Goal: Transaction & Acquisition: Purchase product/service

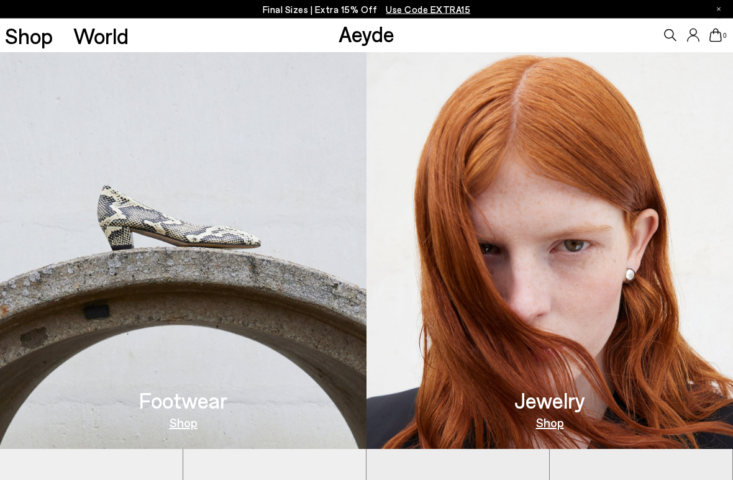
scroll to position [389, 0]
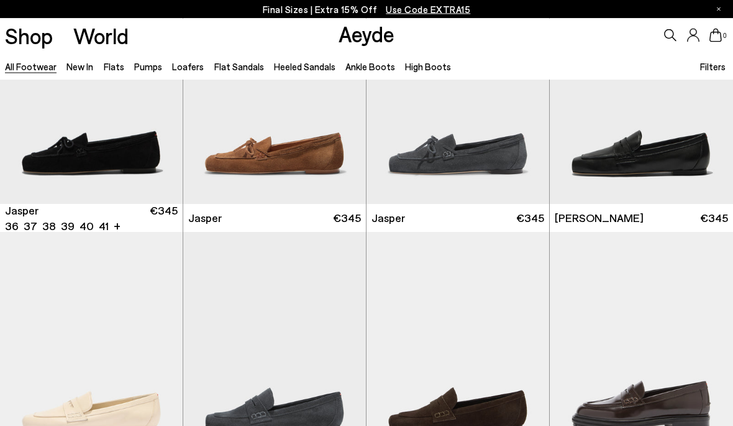
scroll to position [361, 0]
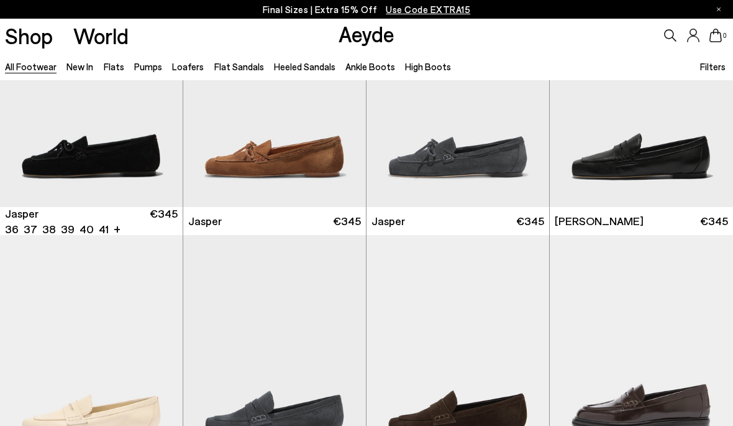
click at [150, 61] on link "Pumps" at bounding box center [148, 66] width 28 height 11
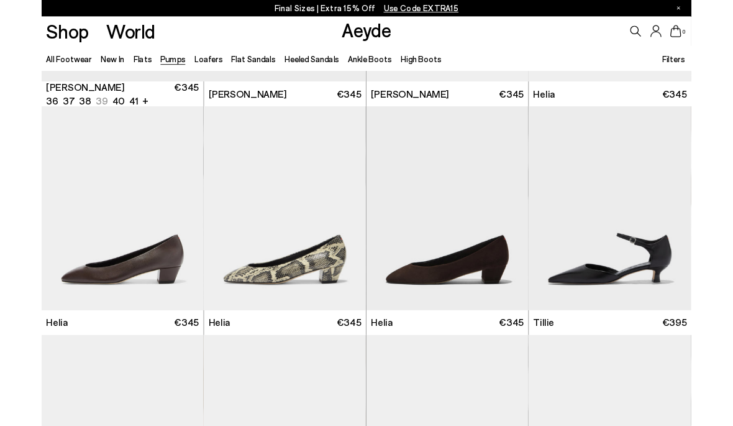
scroll to position [477, 0]
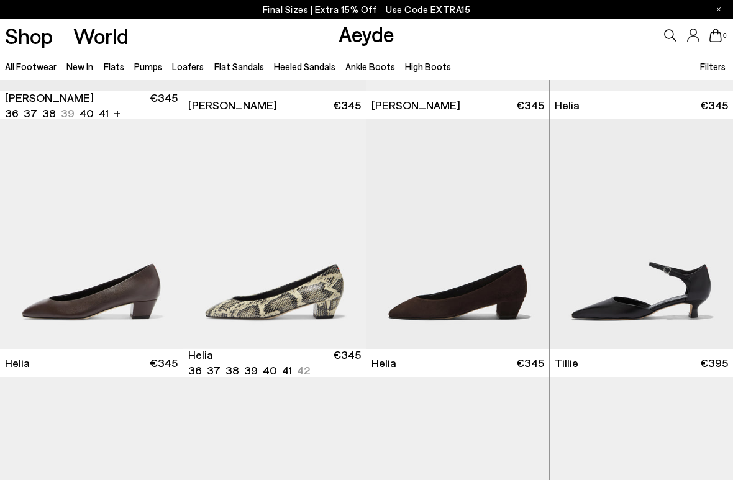
click at [236, 324] on img "1 / 6" at bounding box center [274, 234] width 183 height 230
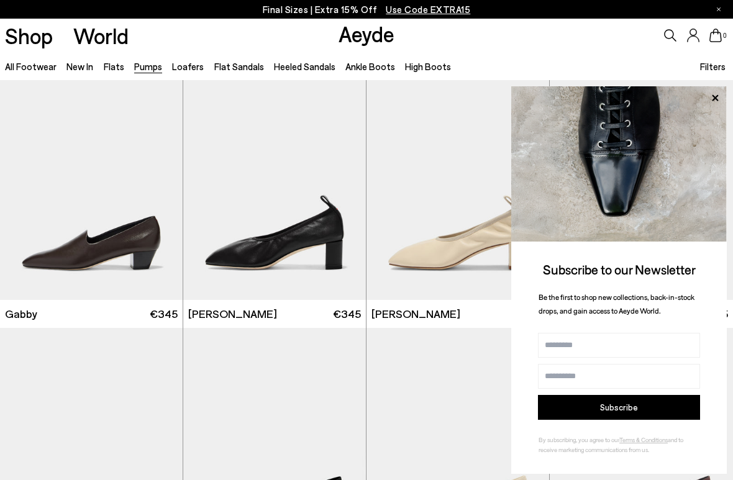
scroll to position [1558, 0]
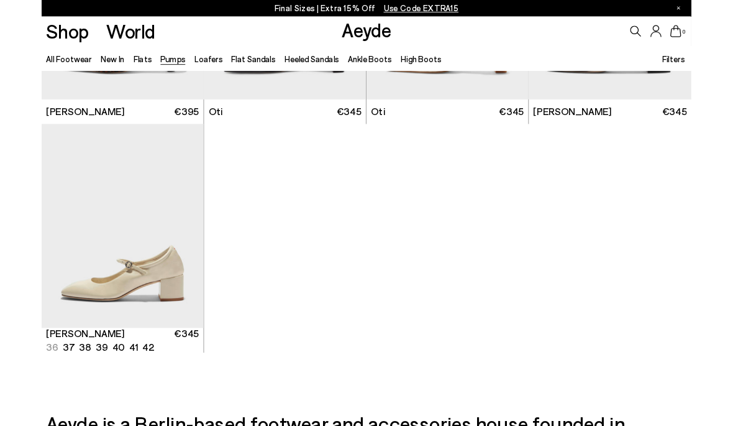
scroll to position [4335, 0]
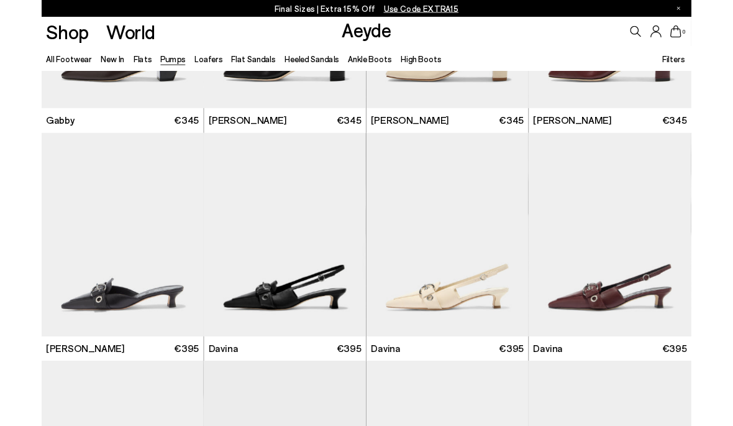
scroll to position [1738, 0]
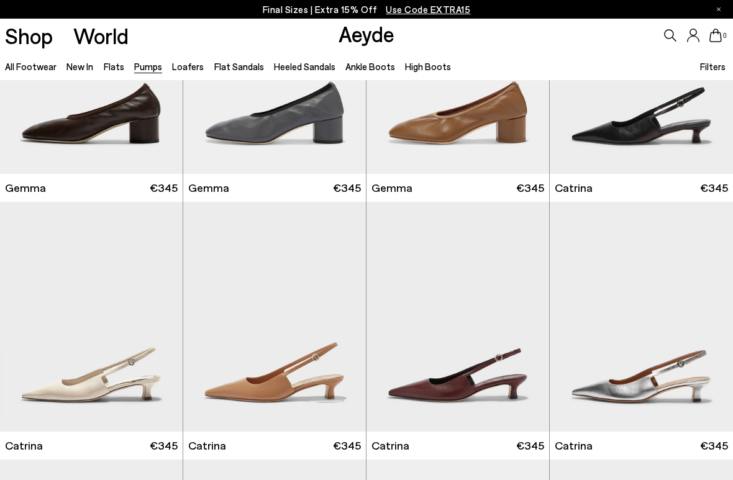
scroll to position [2458, 0]
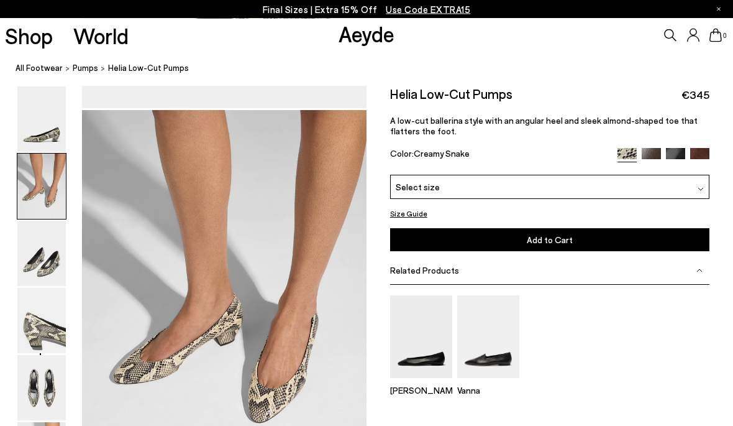
scroll to position [342, 0]
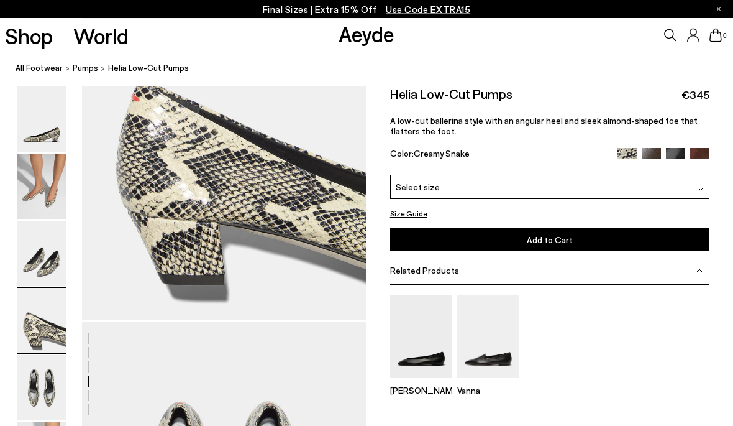
scroll to position [1243, 0]
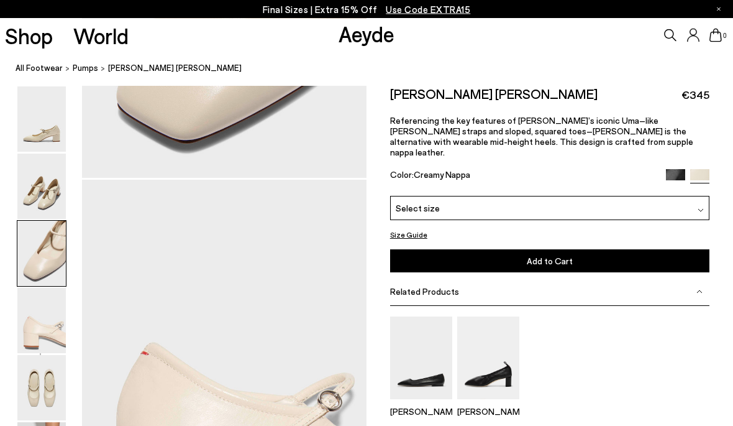
scroll to position [1104, 0]
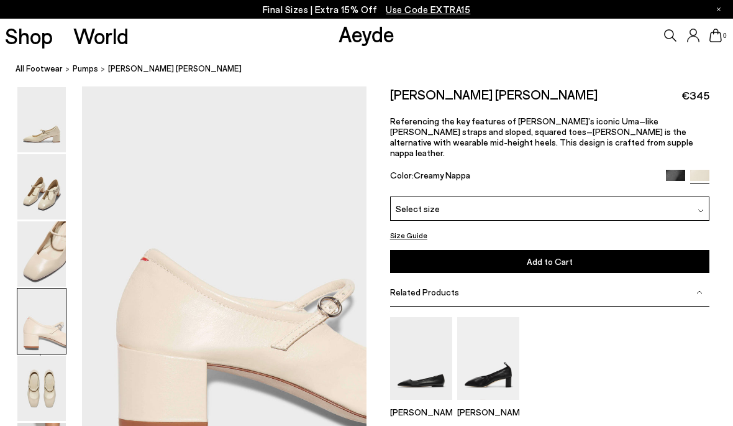
click at [34, 399] on img at bounding box center [41, 387] width 48 height 65
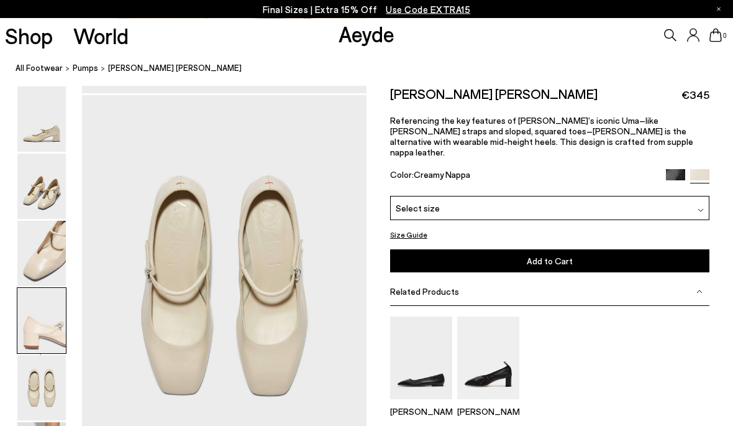
scroll to position [1486, 0]
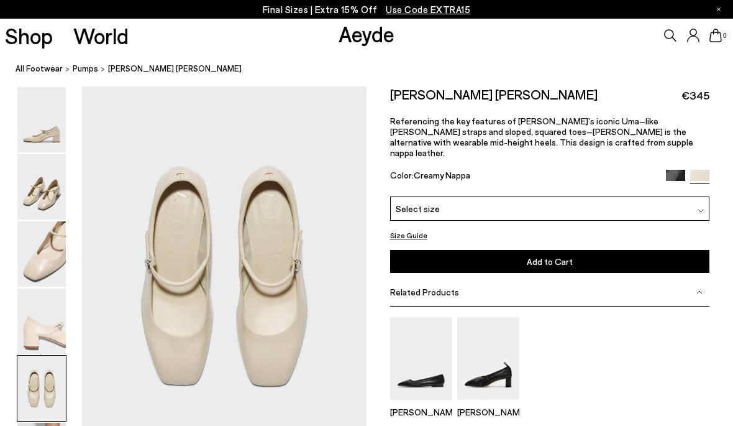
click at [675, 170] on img at bounding box center [675, 179] width 19 height 19
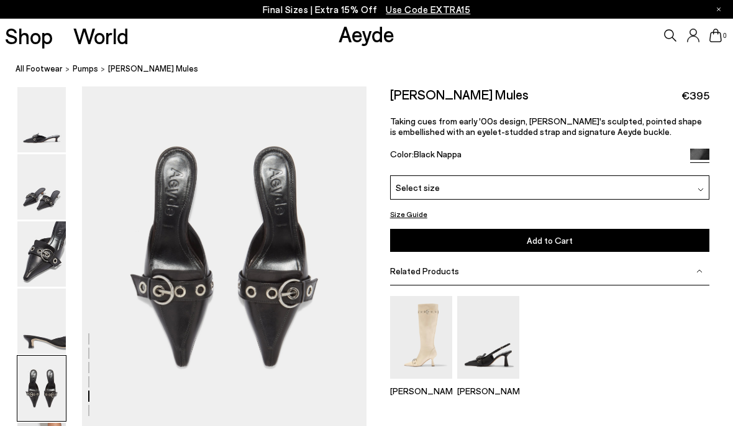
scroll to position [1486, 0]
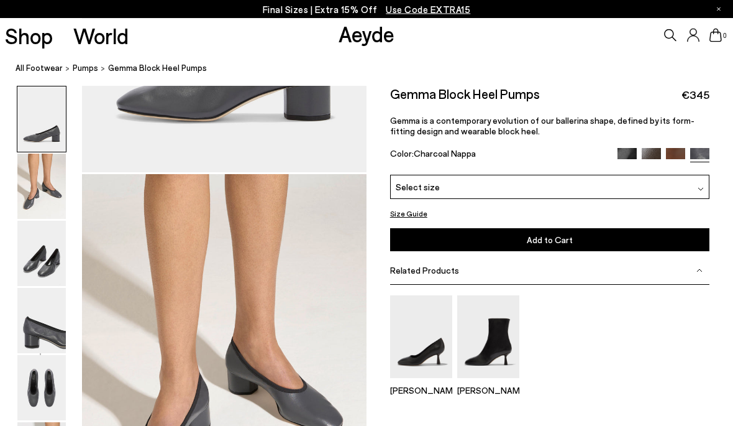
scroll to position [342, 0]
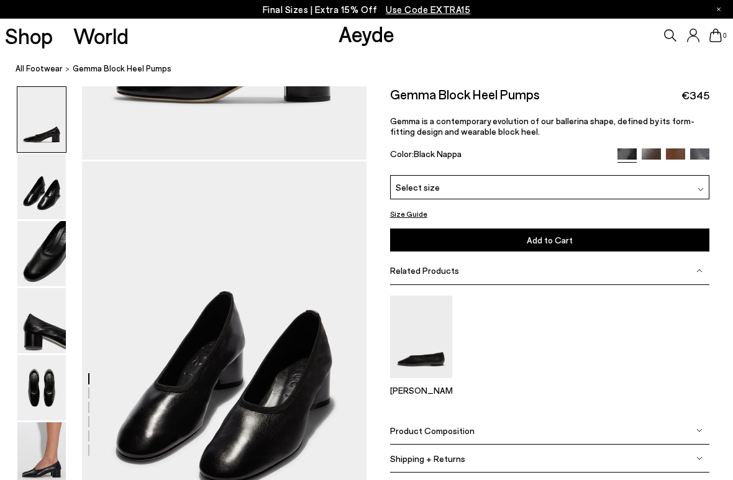
scroll to position [309, 0]
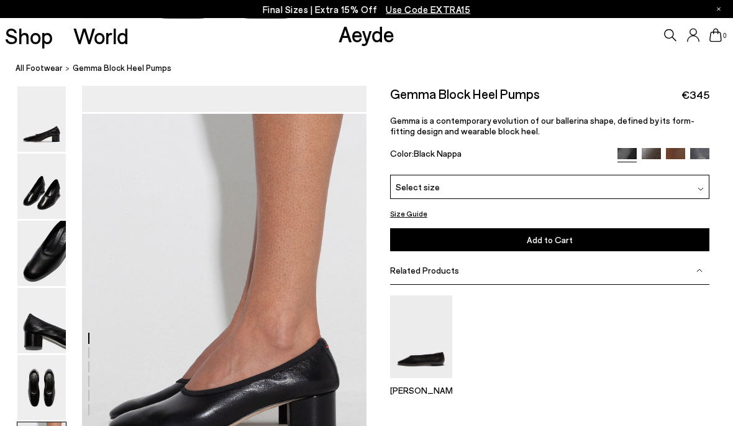
scroll to position [1818, 0]
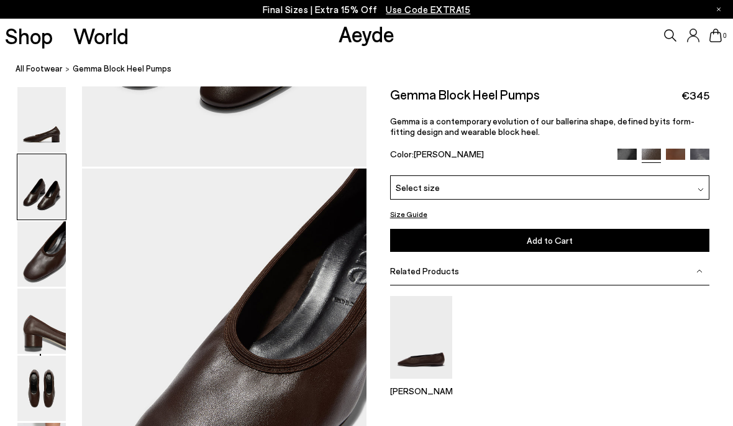
scroll to position [723, 0]
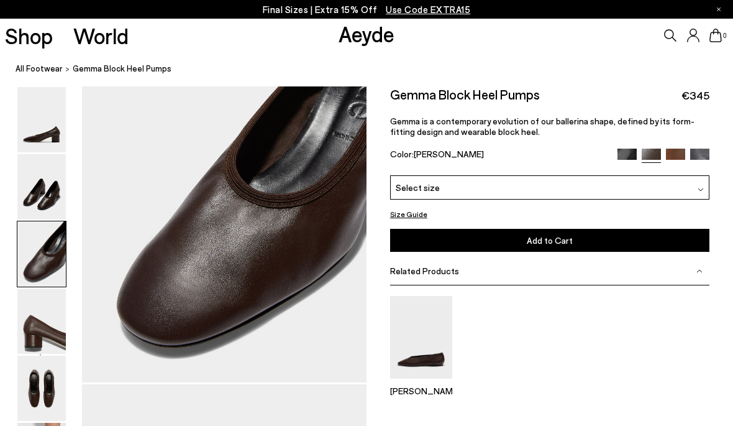
click at [32, 96] on img at bounding box center [41, 119] width 48 height 65
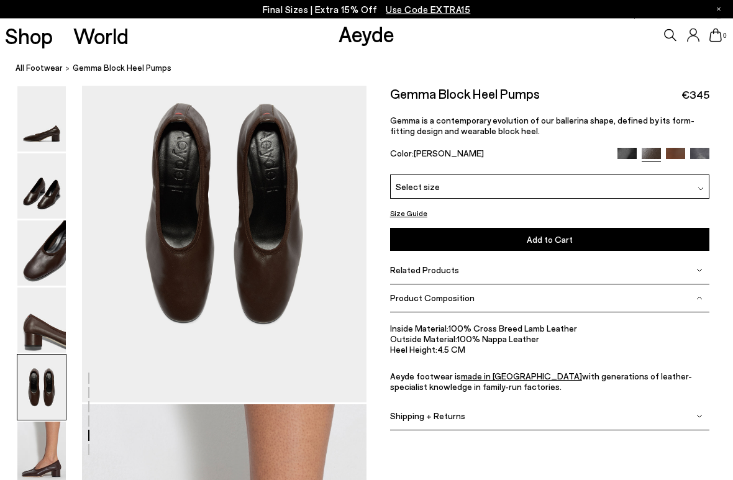
scroll to position [1525, 0]
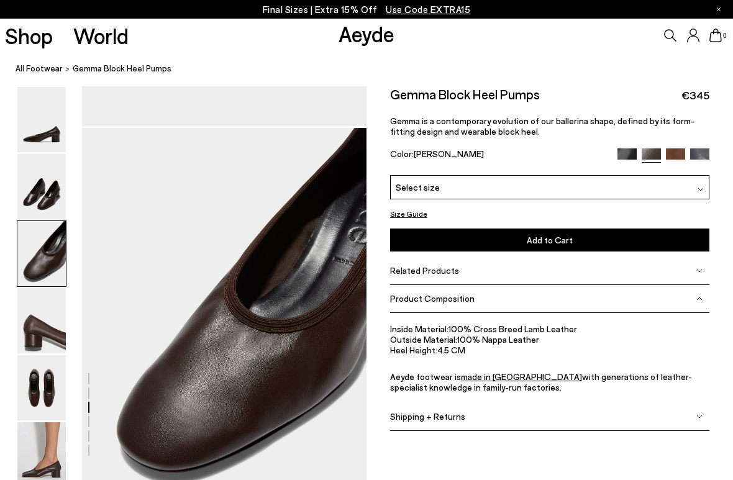
click at [36, 363] on img at bounding box center [41, 387] width 48 height 65
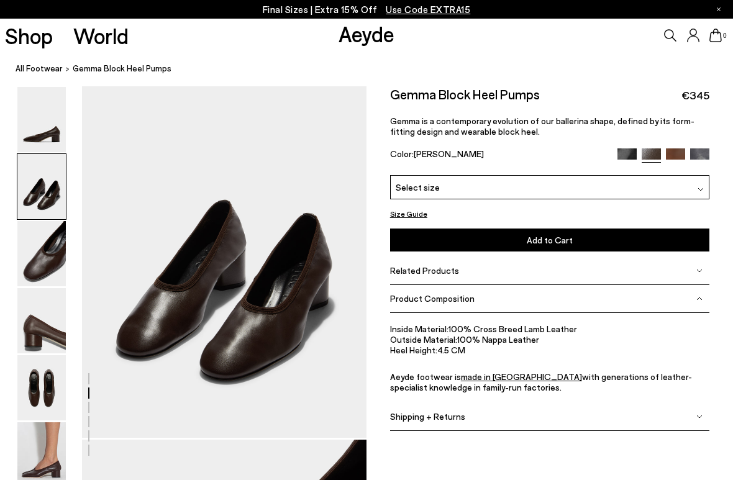
scroll to position [381, 0]
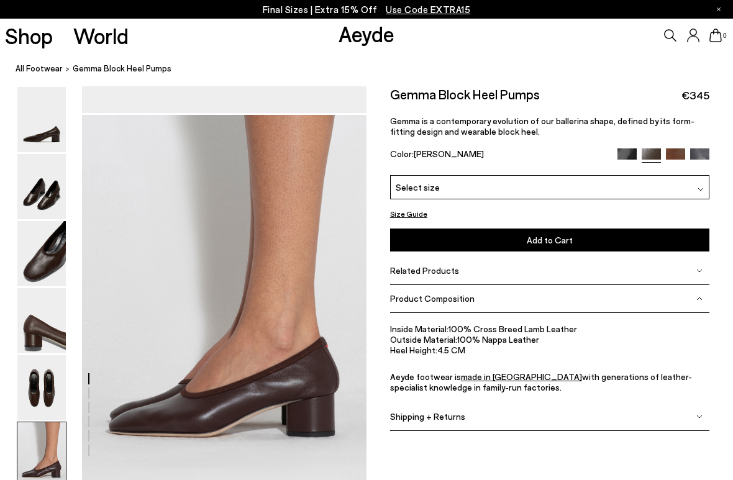
scroll to position [1878, 0]
click at [672, 158] on img at bounding box center [675, 157] width 19 height 19
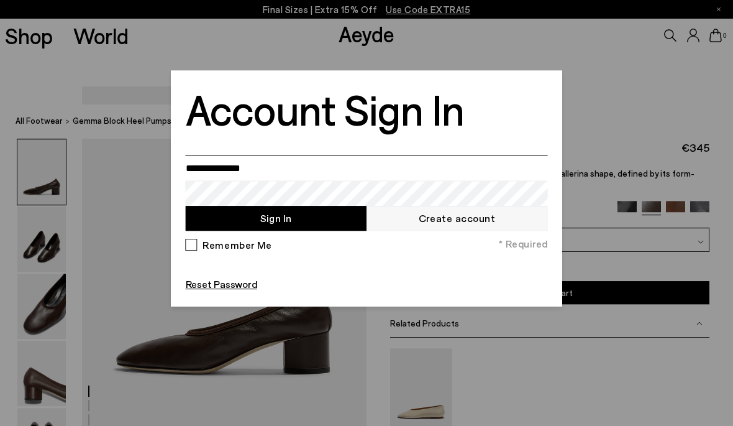
click at [212, 178] on input "email" at bounding box center [367, 167] width 362 height 25
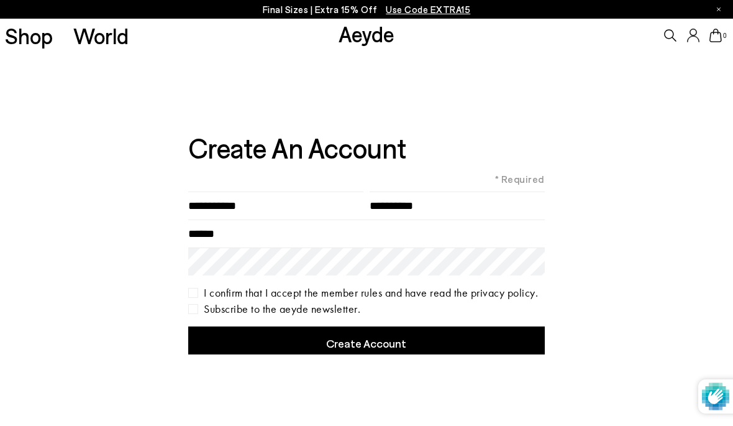
click at [204, 194] on input"] "text" at bounding box center [275, 205] width 175 height 28
type input "**********"
type input"] "*********"
type input"] "******"
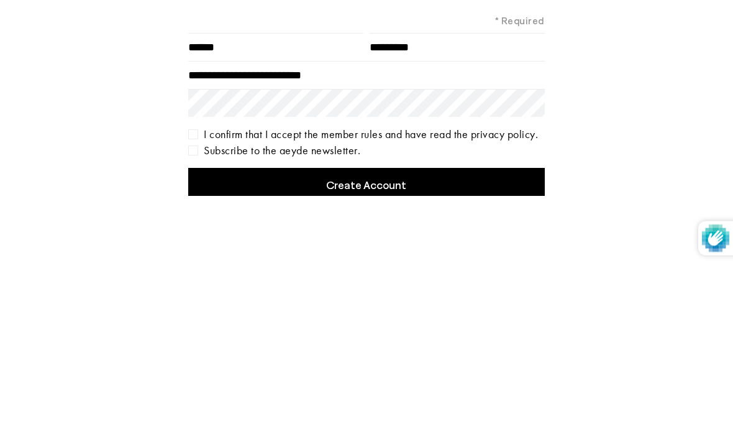
scroll to position [158, 0]
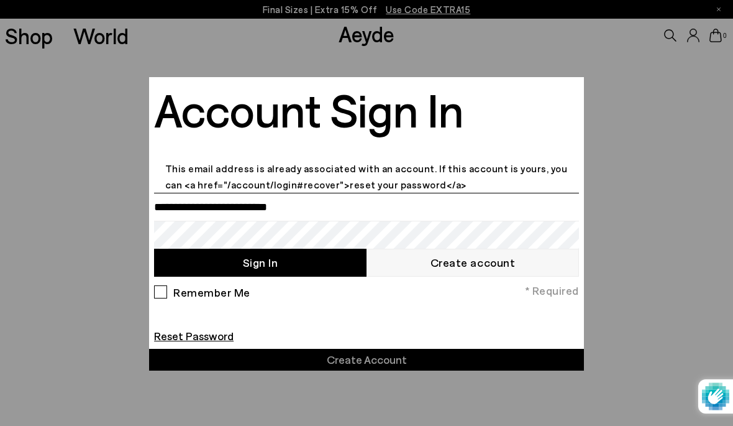
click at [277, 211] on input "**********" at bounding box center [366, 207] width 425 height 28
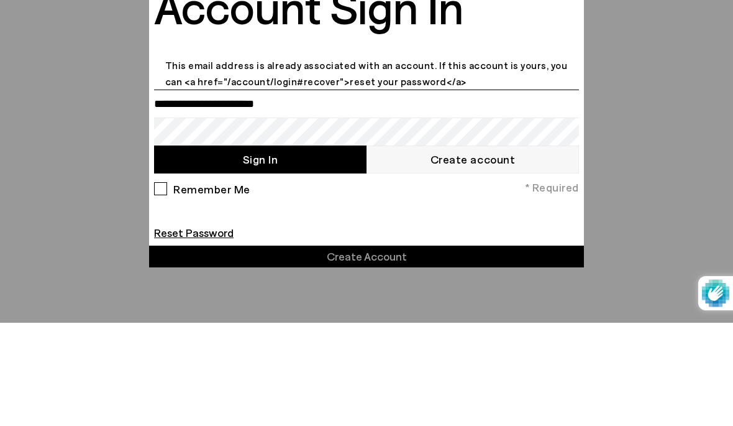
click at [260, 249] on button "Sign In" at bounding box center [260, 263] width 212 height 28
type input "**********"
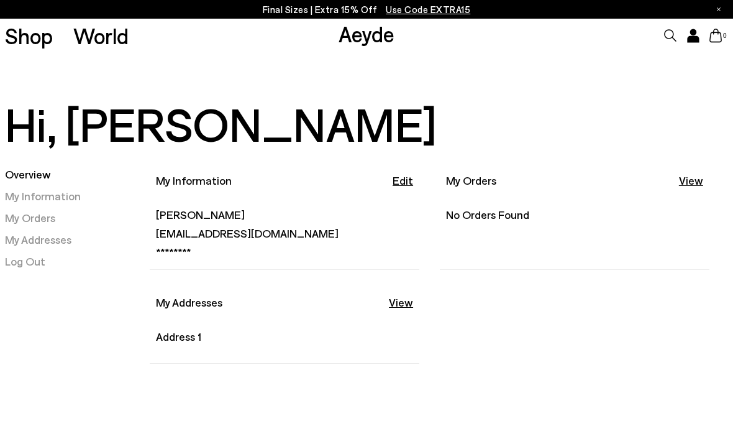
click at [42, 34] on link "Shop" at bounding box center [29, 36] width 48 height 22
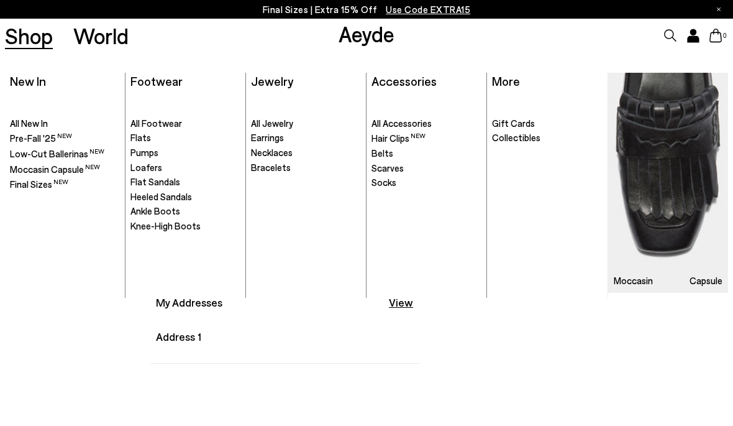
click at [24, 125] on span "All New In" at bounding box center [29, 122] width 38 height 11
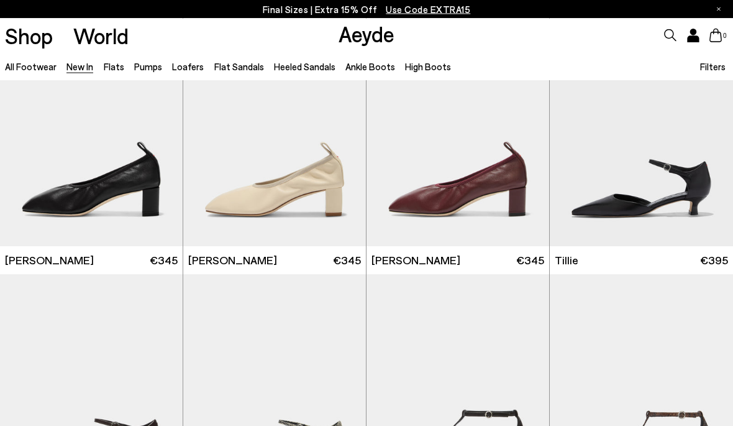
scroll to position [1867, 0]
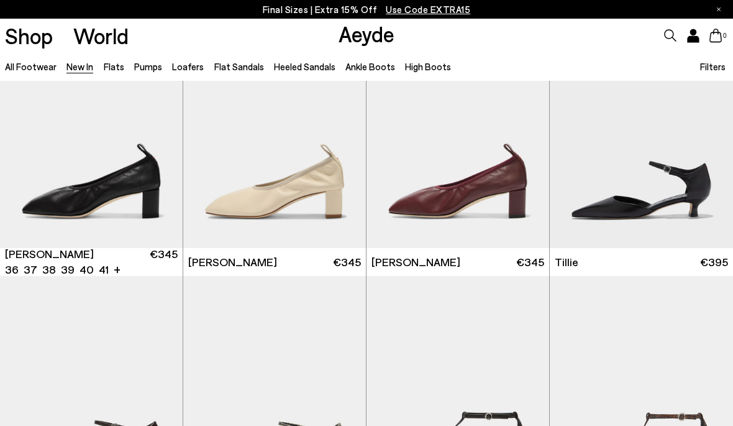
click at [66, 201] on img "1 / 6" at bounding box center [91, 133] width 183 height 230
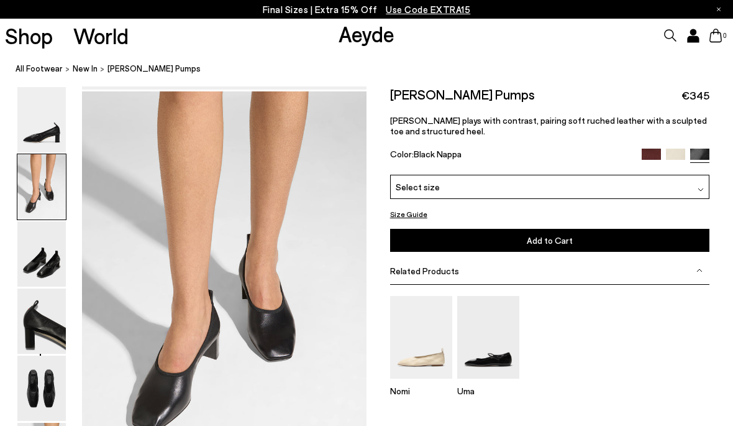
scroll to position [341, 0]
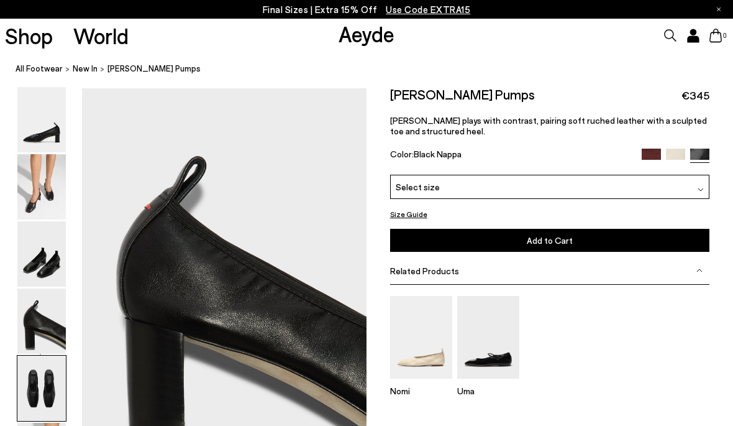
scroll to position [1486, 0]
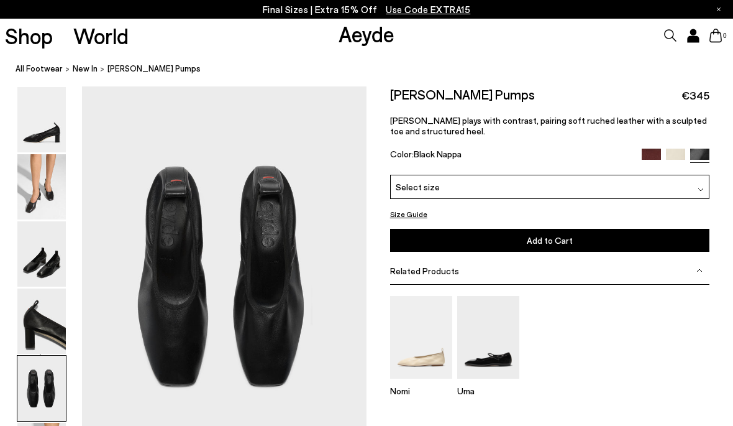
click at [676, 155] on img at bounding box center [675, 157] width 19 height 19
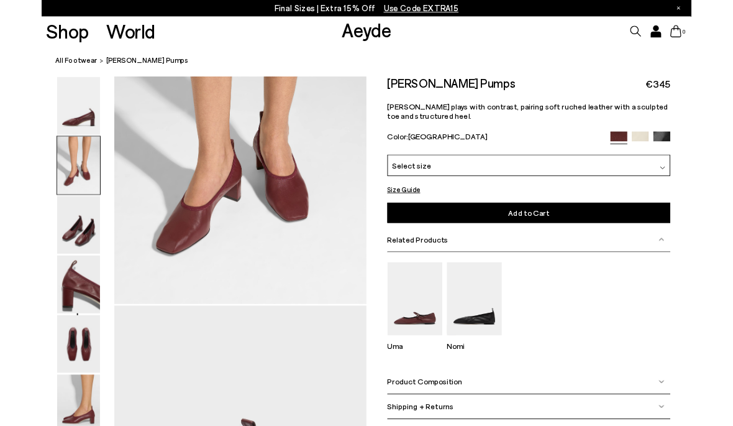
scroll to position [483, 0]
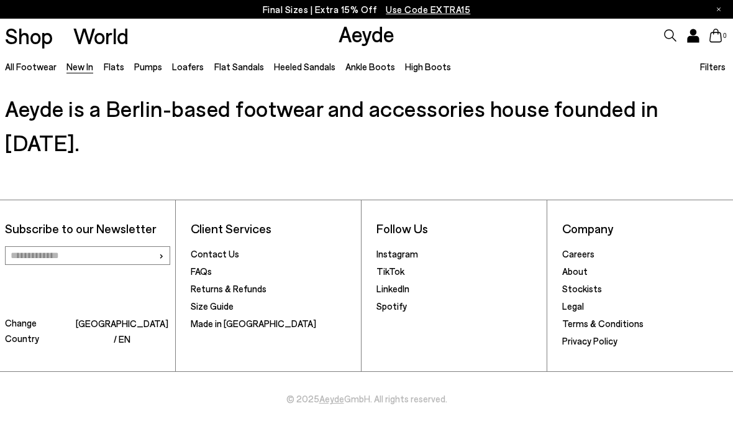
scroll to position [1564, 0]
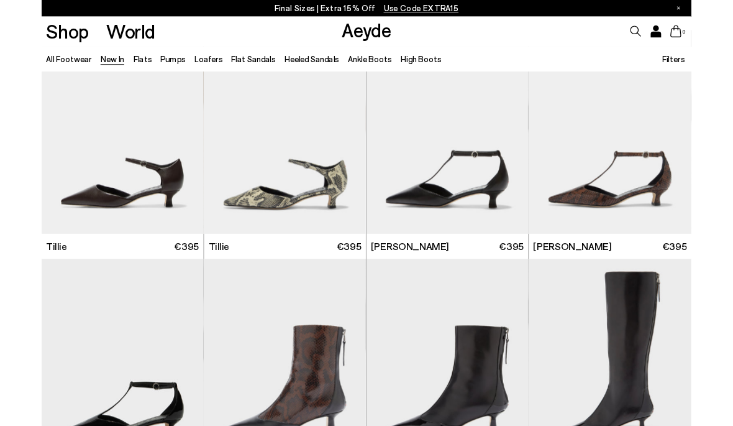
scroll to position [2109, 0]
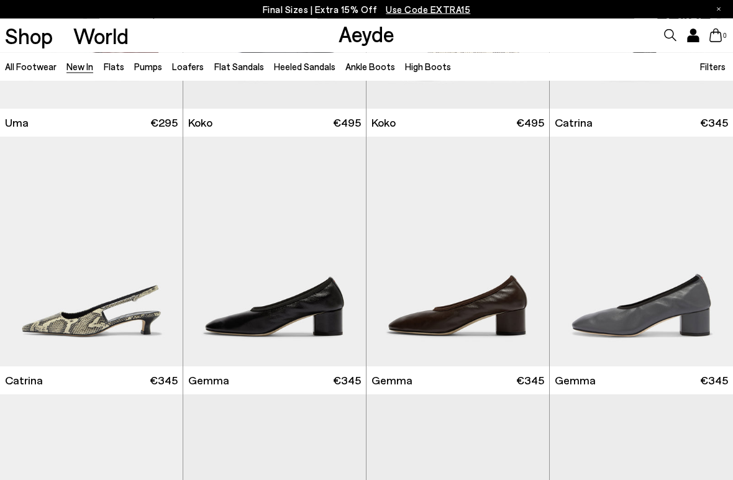
scroll to position [5100, 0]
click at [514, 313] on img "1 / 6" at bounding box center [458, 252] width 183 height 230
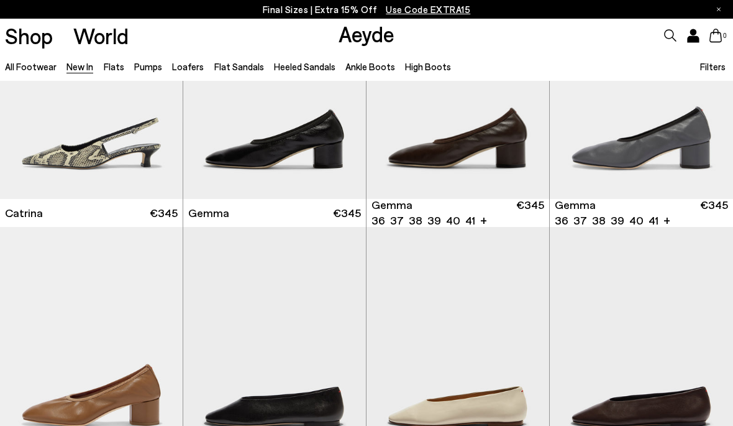
scroll to position [5266, 0]
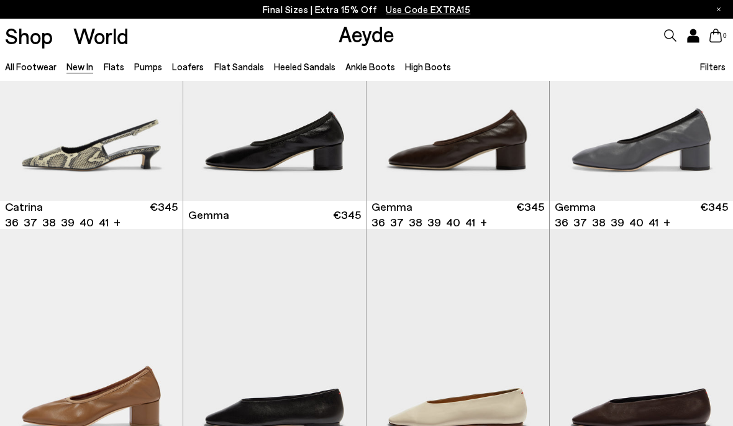
click at [55, 168] on img "1 / 6" at bounding box center [91, 86] width 183 height 230
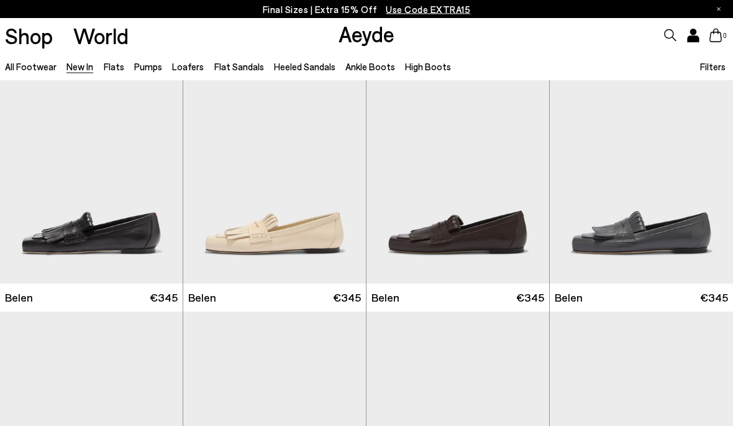
scroll to position [0, 0]
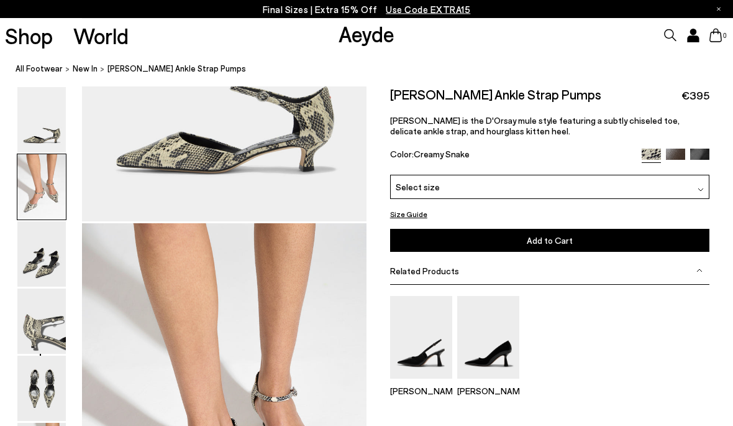
scroll to position [342, 0]
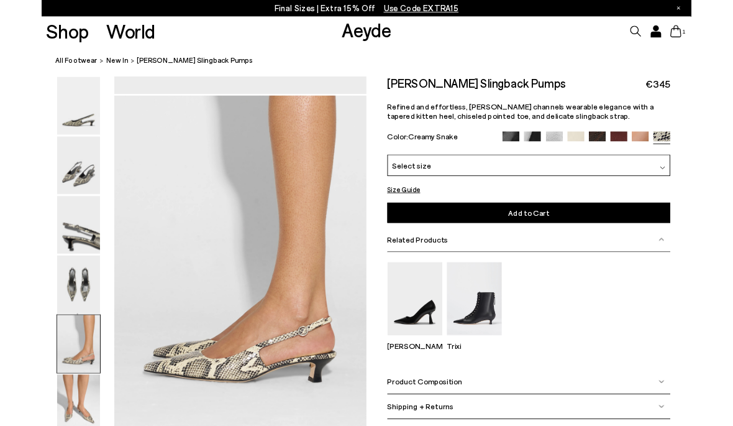
scroll to position [1526, 0]
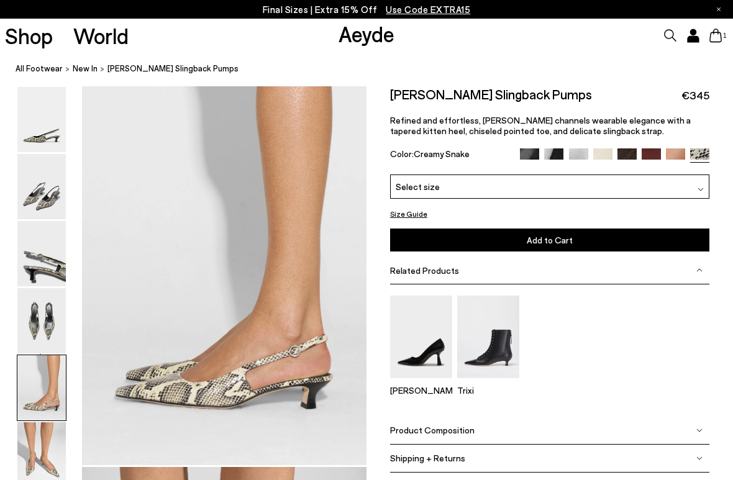
click at [555, 152] on img at bounding box center [553, 157] width 19 height 19
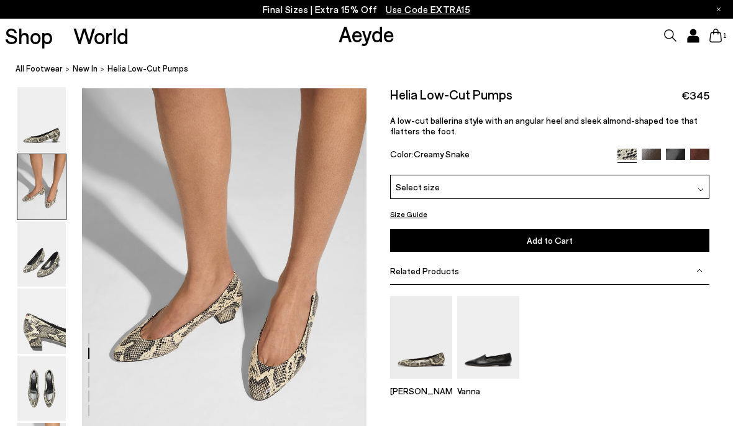
scroll to position [342, 0]
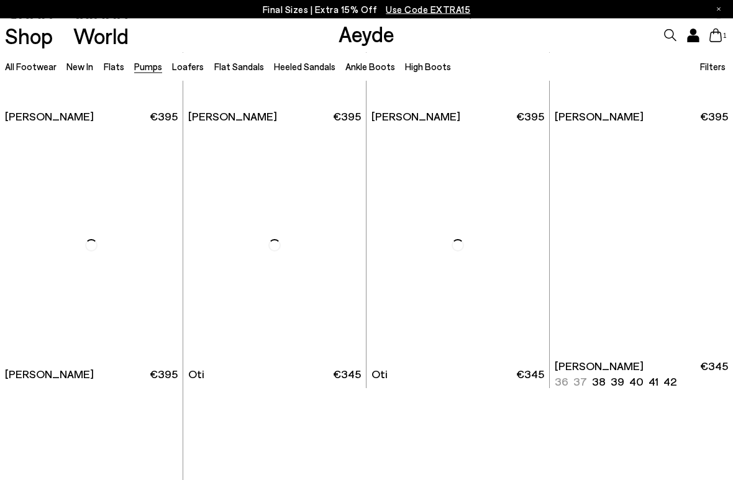
scroll to position [4089, 0]
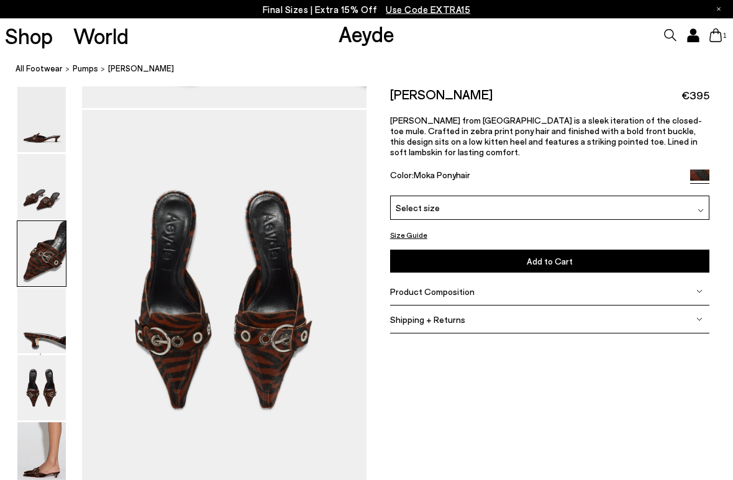
scroll to position [1993, 0]
